Goal: Information Seeking & Learning: Find specific page/section

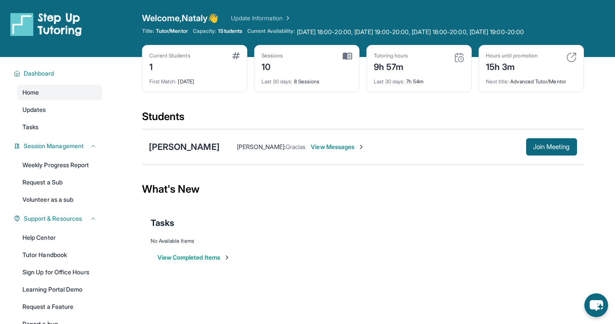
drag, startPoint x: 529, startPoint y: 149, endPoint x: 511, endPoint y: 180, distance: 36.2
click at [511, 180] on main "Current Students 1 First Match : [DATE] Sessions 10 Last 30 days : 8 Sessions T…" at bounding box center [363, 169] width 442 height 225
click at [186, 148] on div "[PERSON_NAME]" at bounding box center [184, 147] width 71 height 12
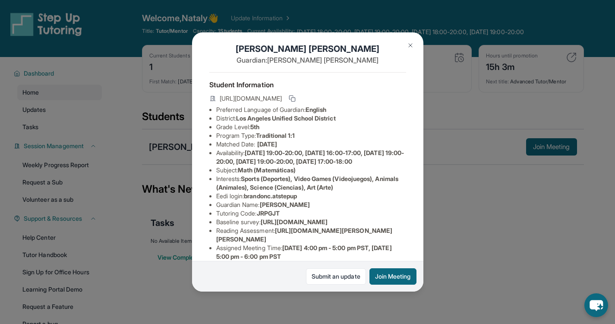
scroll to position [10, 0]
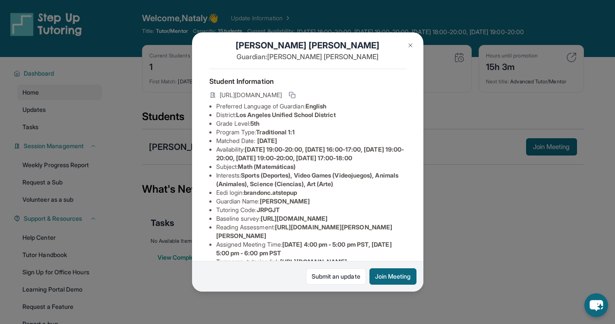
click at [249, 99] on span "[URL][DOMAIN_NAME]" at bounding box center [251, 95] width 62 height 9
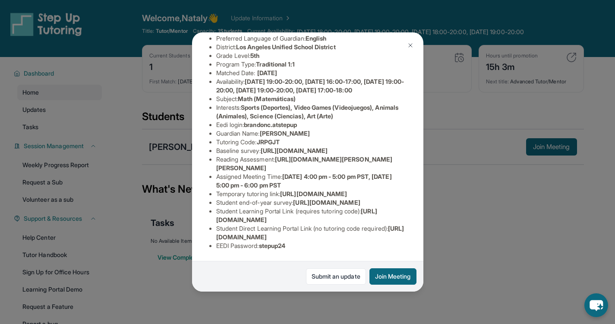
scroll to position [181, 0]
click at [296, 215] on span "[URL][DOMAIN_NAME]" at bounding box center [296, 215] width 161 height 16
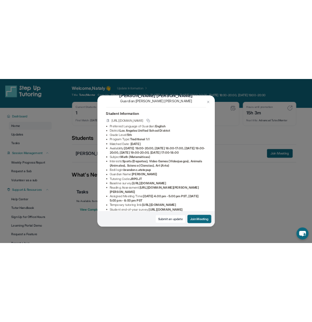
scroll to position [0, 0]
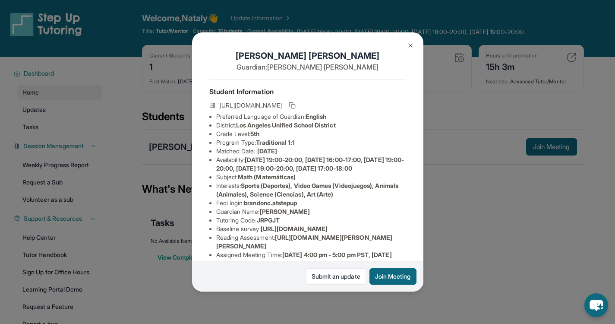
click at [314, 171] on span "[DATE] 19:00-20:00, [DATE] 16:00-17:00, [DATE] 19:00-20:00, [DATE] 19:00-20:00,…" at bounding box center [310, 164] width 188 height 16
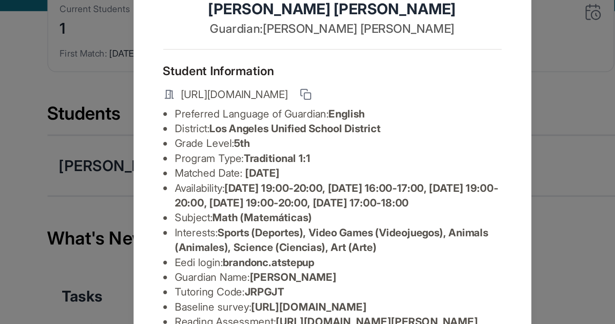
click at [297, 101] on button at bounding box center [292, 105] width 10 height 10
click at [152, 114] on div "[PERSON_NAME] Guardian: [PERSON_NAME] Student Information [URL][DOMAIN_NAME] Pr…" at bounding box center [307, 162] width 615 height 324
